Goal: Task Accomplishment & Management: Manage account settings

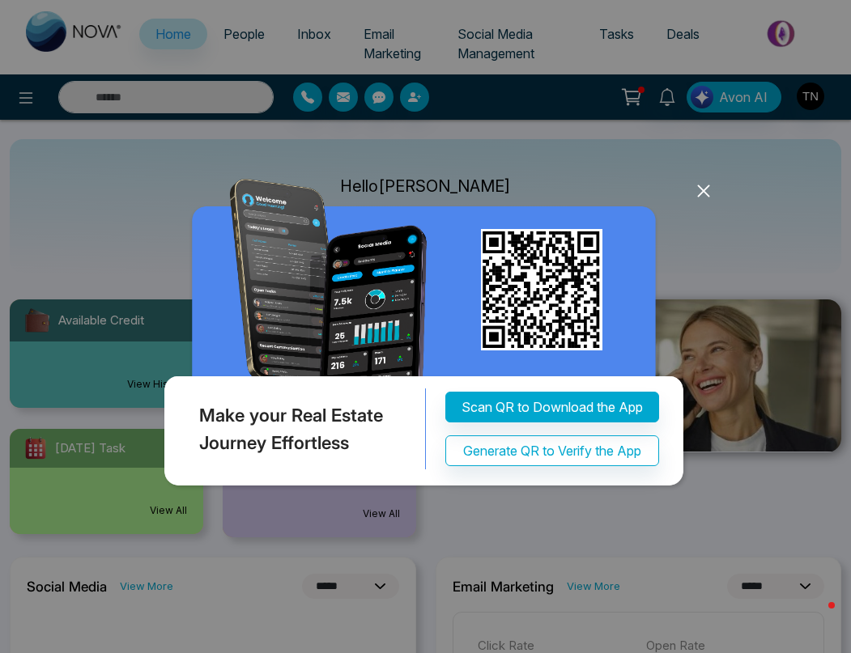
select select "*"
click at [704, 188] on icon at bounding box center [703, 191] width 24 height 24
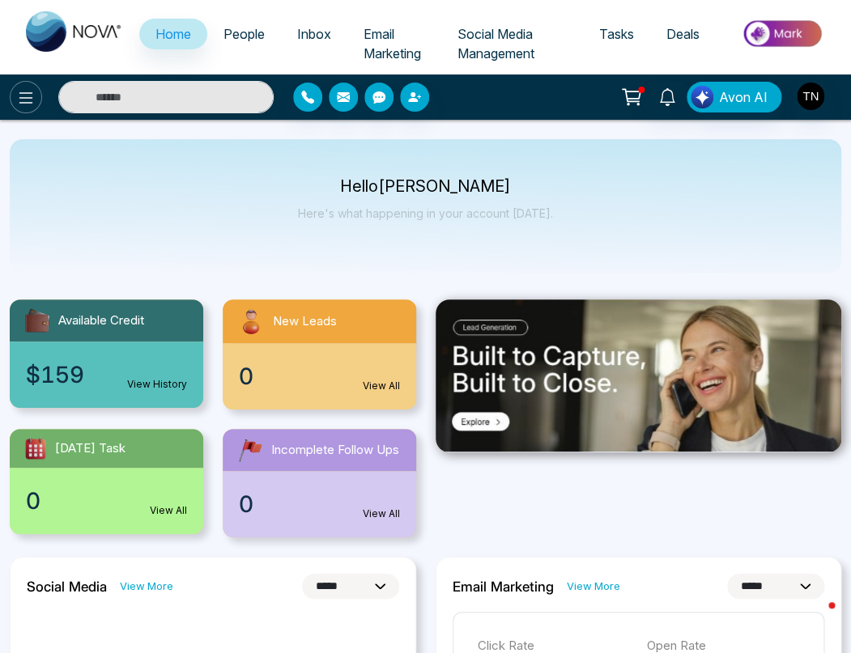
click at [26, 95] on icon at bounding box center [25, 97] width 19 height 19
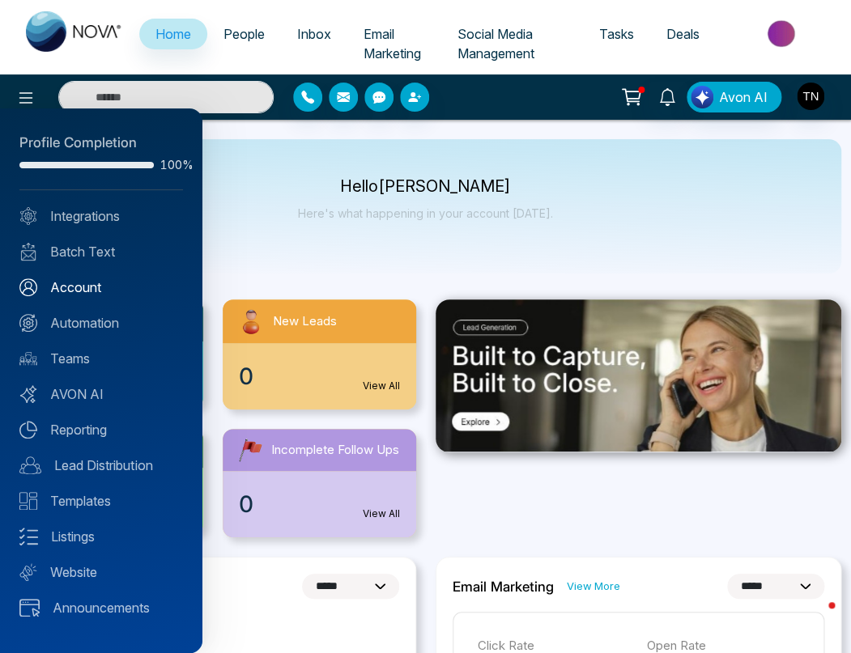
click at [81, 295] on link "Account" at bounding box center [100, 287] width 163 height 19
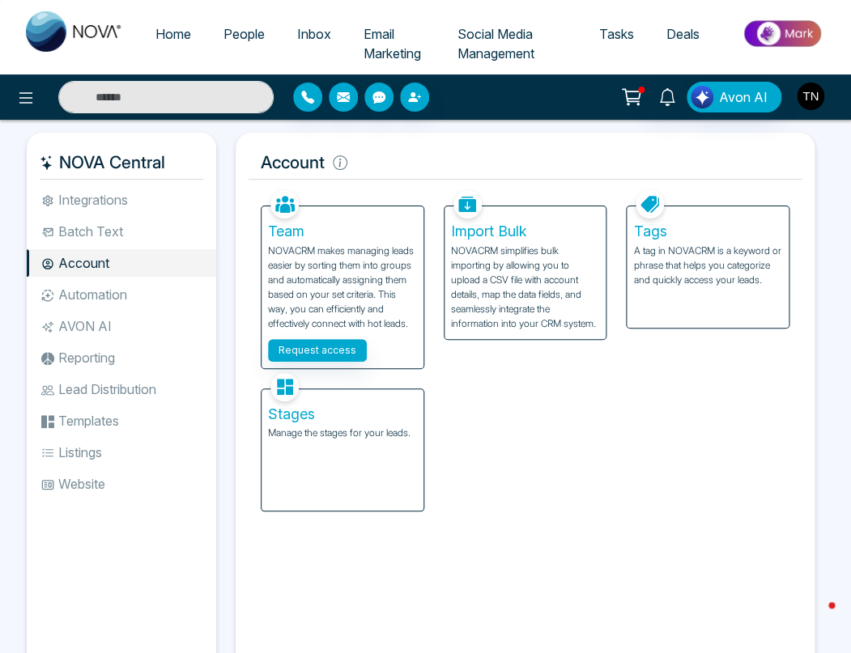
click at [813, 96] on img "button" at bounding box center [810, 97] width 28 height 28
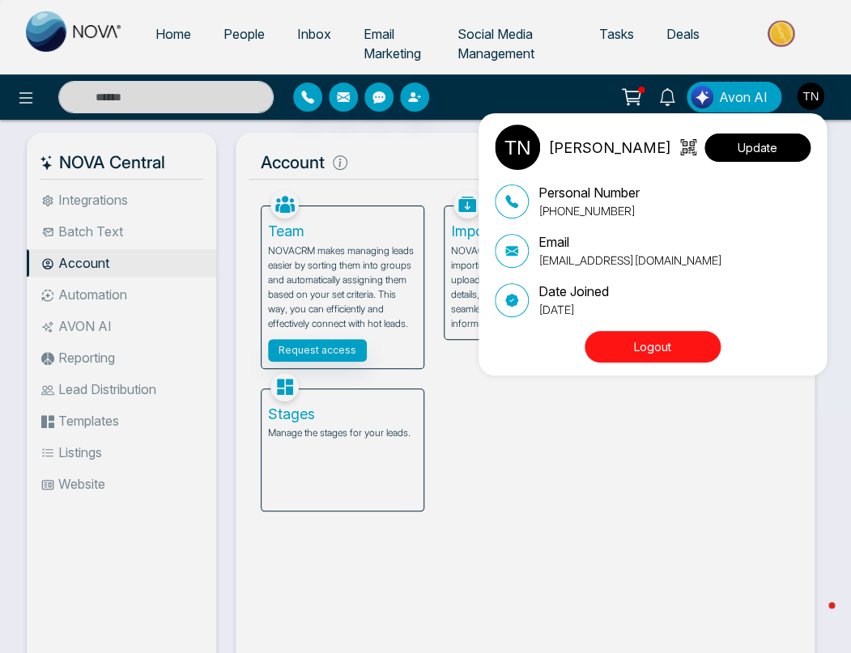
click at [753, 149] on button "Update" at bounding box center [757, 148] width 106 height 28
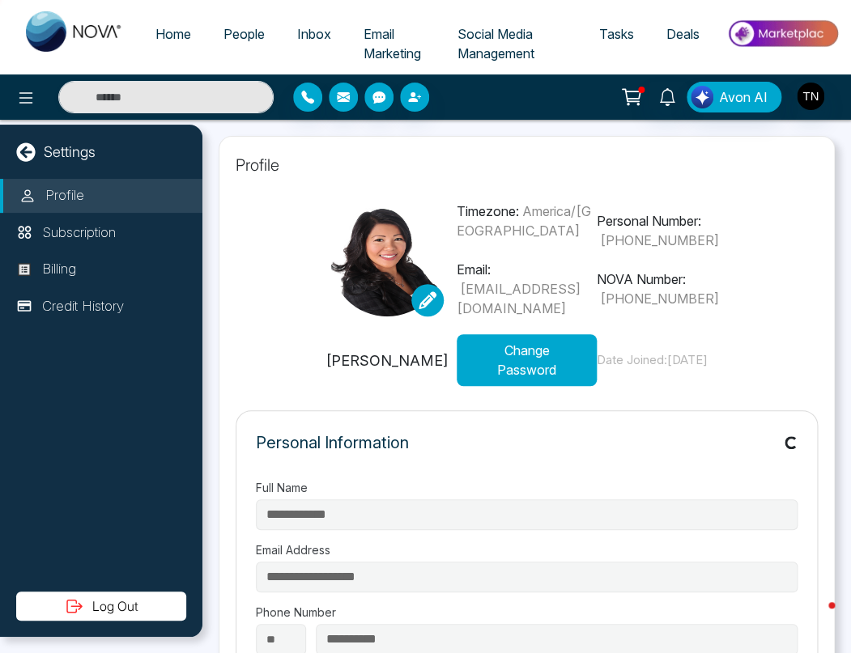
type input "**********"
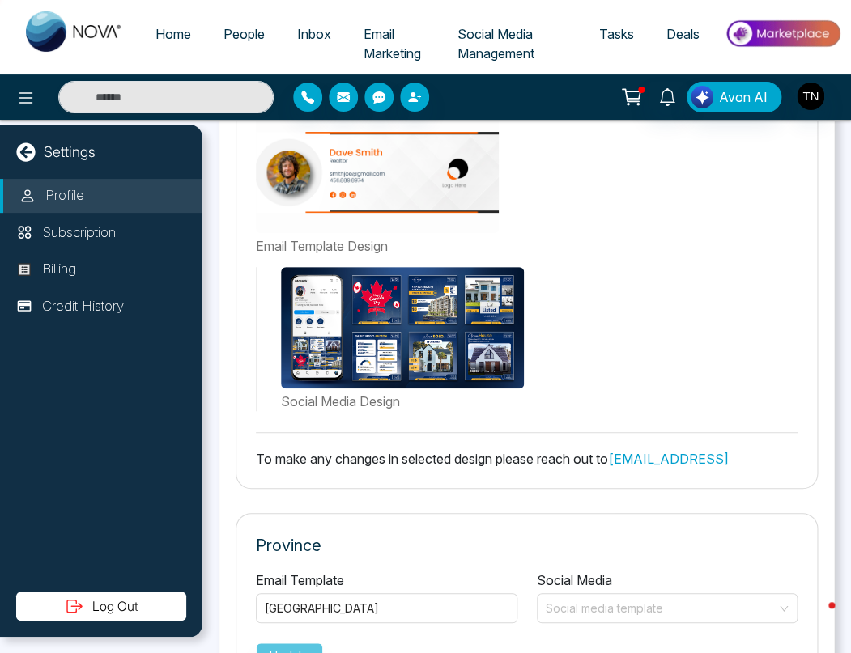
scroll to position [1310, 0]
